Goal: Go to known website: Access a specific website the user already knows

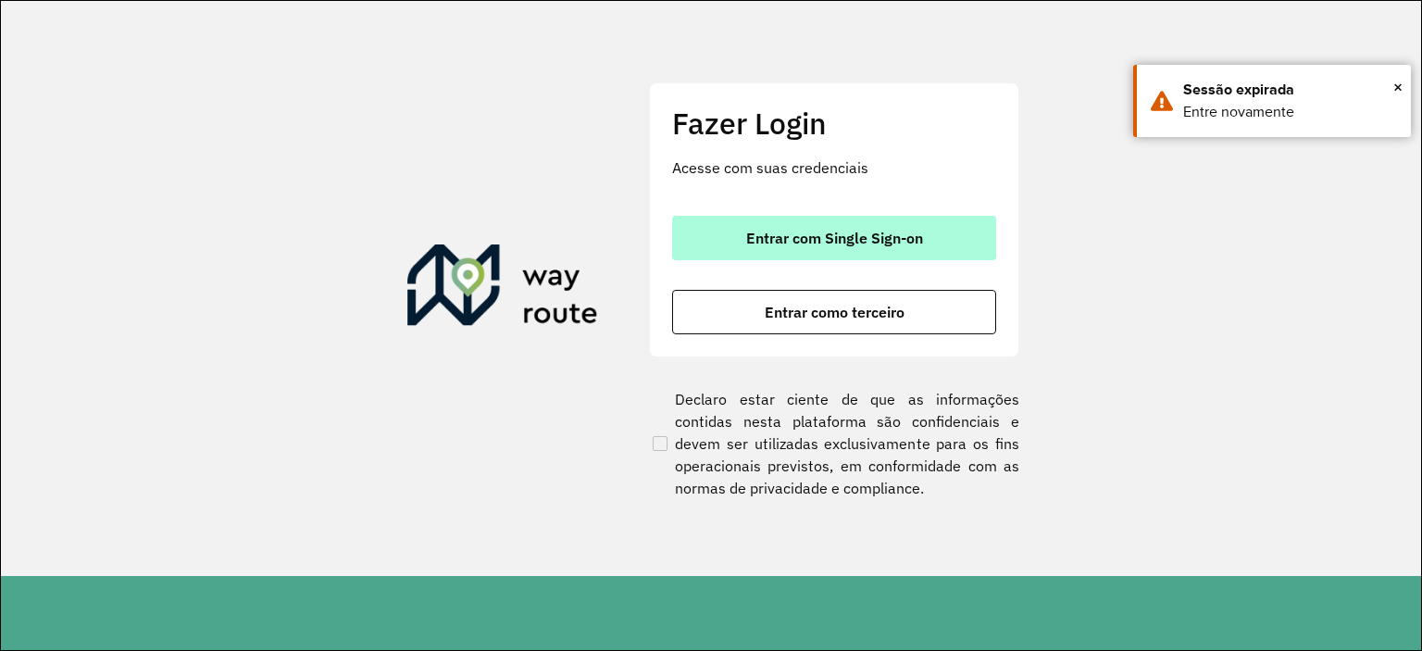
click at [951, 233] on button "Entrar com Single Sign-on" at bounding box center [834, 238] width 324 height 44
